Goal: Check status: Check status

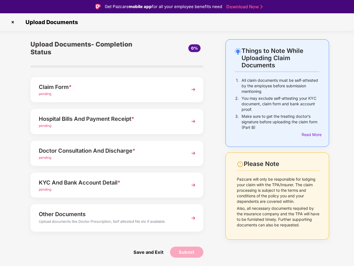
click at [13, 22] on img at bounding box center [12, 22] width 9 height 9
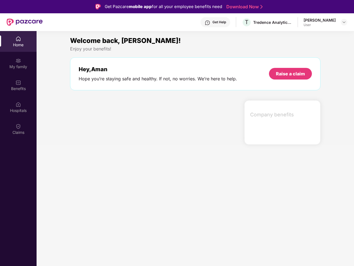
click at [117, 89] on div "Hey, [PERSON_NAME] you’re staying safe and healthy. If not, no worries. We’re h…" at bounding box center [195, 73] width 250 height 33
click at [117, 121] on div at bounding box center [155, 122] width 174 height 44
click at [117, 153] on section "Welcome back, [PERSON_NAME]! Enjoy your benefits! Hey, [PERSON_NAME] you’re sta…" at bounding box center [196, 164] width 318 height 266
click at [117, 185] on section "Welcome back, [PERSON_NAME]! Enjoy your benefits! Hey, [PERSON_NAME] you’re sta…" at bounding box center [196, 164] width 318 height 266
click at [117, 218] on section "Welcome back, [PERSON_NAME]! Enjoy your benefits! Hey, [PERSON_NAME] you’re sta…" at bounding box center [196, 164] width 318 height 266
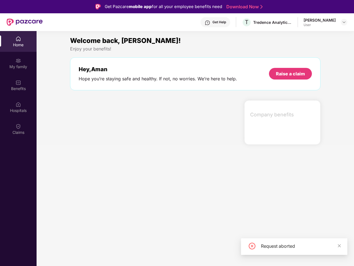
click at [148, 252] on section "Welcome back, [PERSON_NAME]! Enjoy your benefits! Hey, [PERSON_NAME] you’re sta…" at bounding box center [196, 164] width 318 height 266
click at [187, 252] on section "Welcome back, [PERSON_NAME]! Enjoy your benefits! Hey, [PERSON_NAME] you’re sta…" at bounding box center [196, 164] width 318 height 266
